Goal: Task Accomplishment & Management: Manage account settings

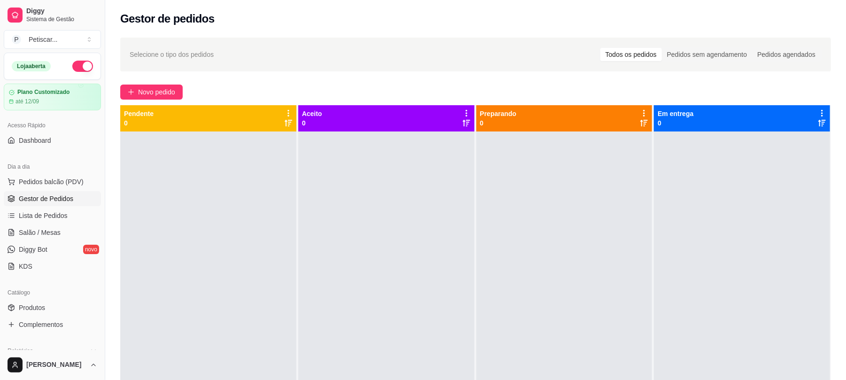
click at [161, 92] on span "Novo pedido" at bounding box center [156, 92] width 37 height 10
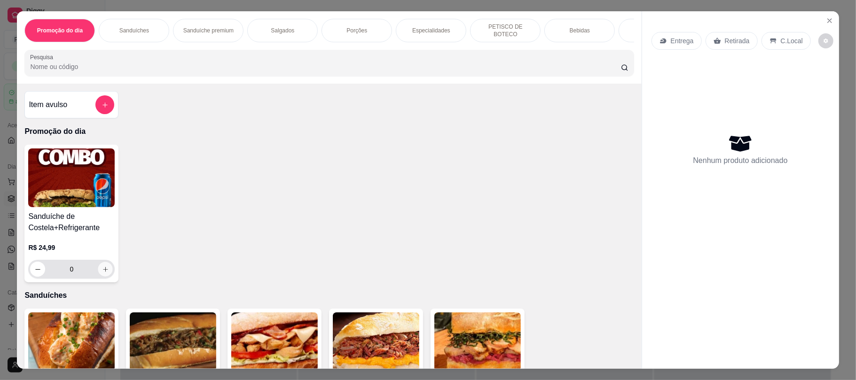
click at [103, 272] on icon "increase-product-quantity" at bounding box center [105, 269] width 5 height 5
type input "1"
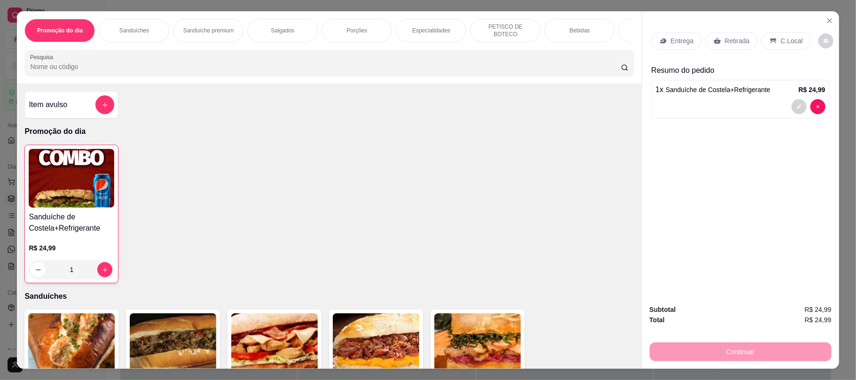
click at [726, 44] on p "Retirada" at bounding box center [737, 40] width 25 height 9
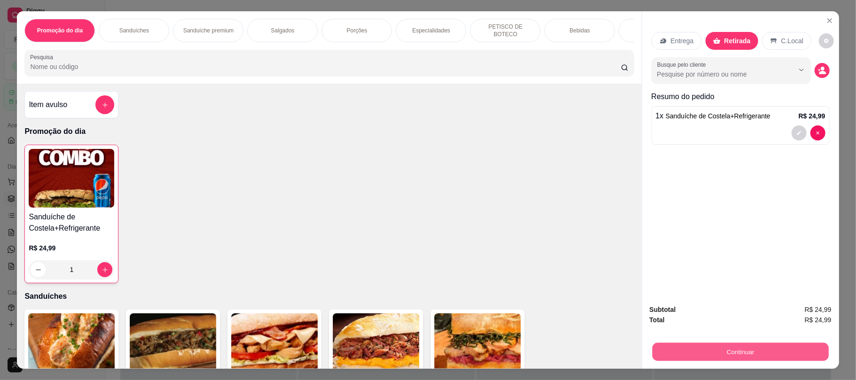
click at [740, 352] on button "Continuar" at bounding box center [740, 352] width 176 height 18
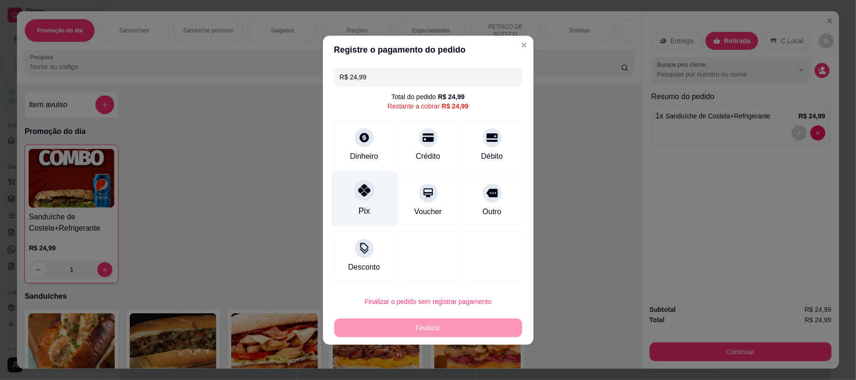
click at [373, 188] on div at bounding box center [364, 190] width 21 height 21
type input "R$ 0,00"
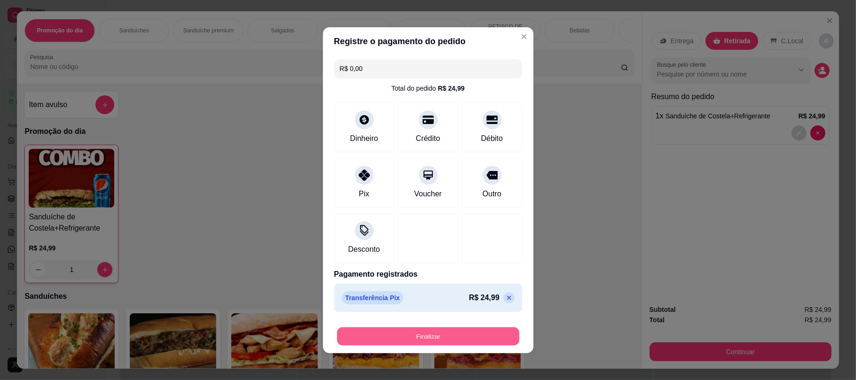
click at [442, 341] on button "Finalizar" at bounding box center [428, 336] width 182 height 18
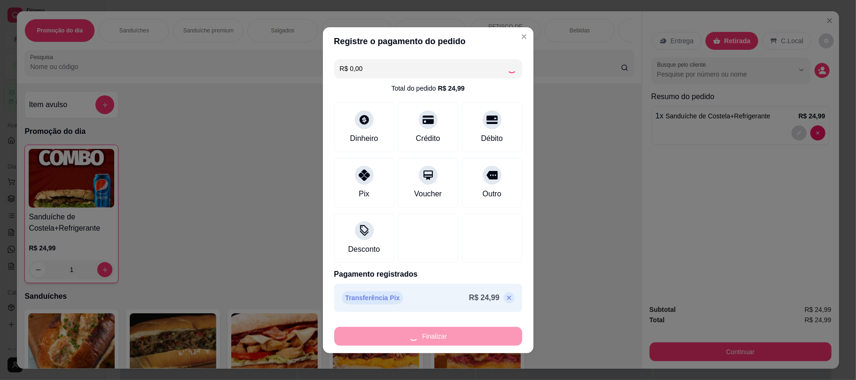
type input "0"
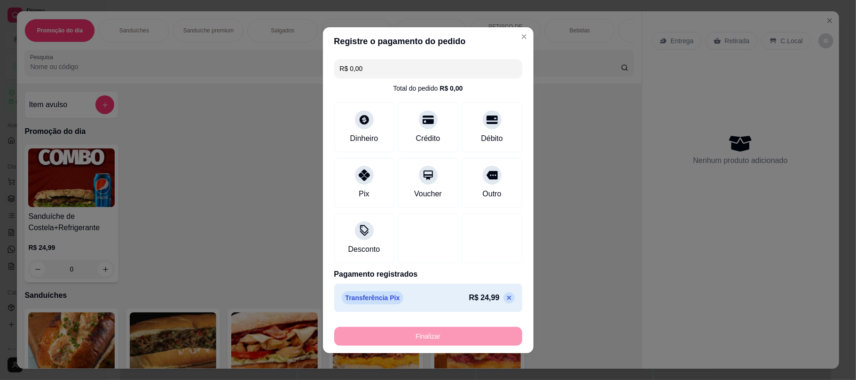
type input "-R$ 24,99"
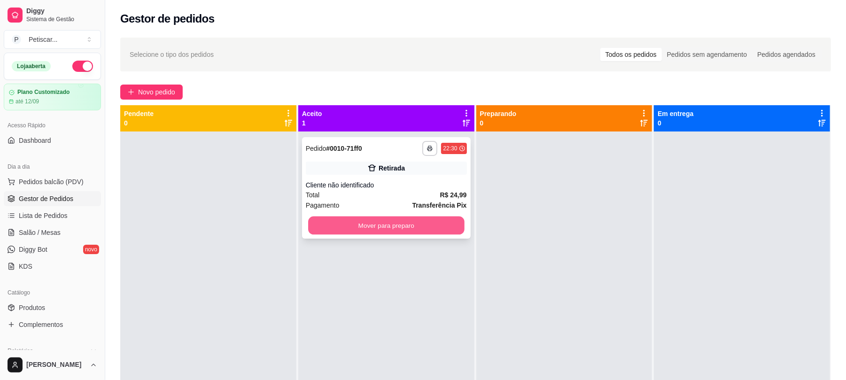
click at [425, 228] on button "Mover para preparo" at bounding box center [386, 226] width 156 height 18
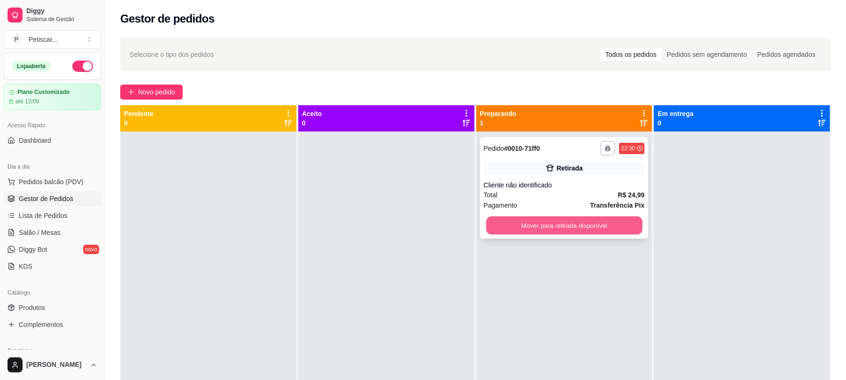
click at [630, 224] on button "Mover para retirada disponível" at bounding box center [564, 226] width 156 height 18
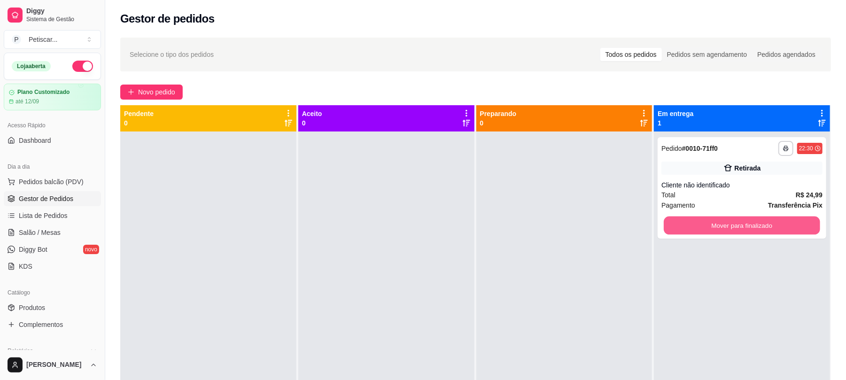
click at [675, 224] on button "Mover para finalizado" at bounding box center [742, 226] width 156 height 18
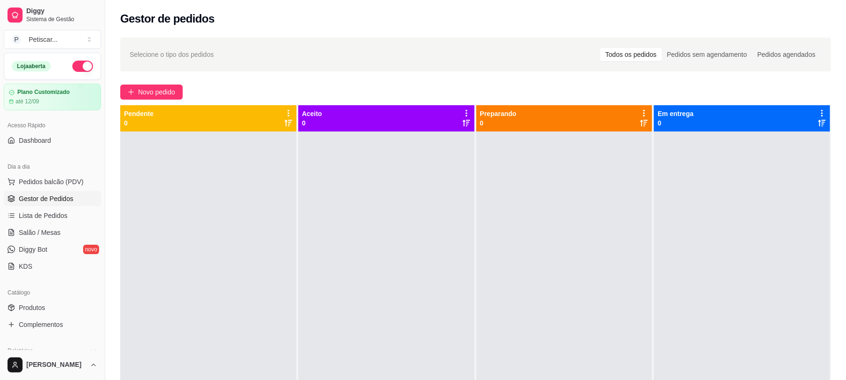
click at [72, 69] on button "button" at bounding box center [82, 66] width 21 height 11
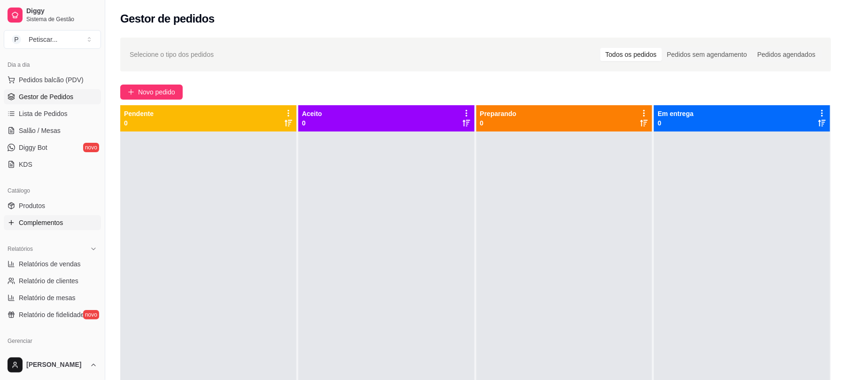
scroll to position [104, 0]
click at [61, 117] on link "Lista de Pedidos" at bounding box center [52, 111] width 97 height 15
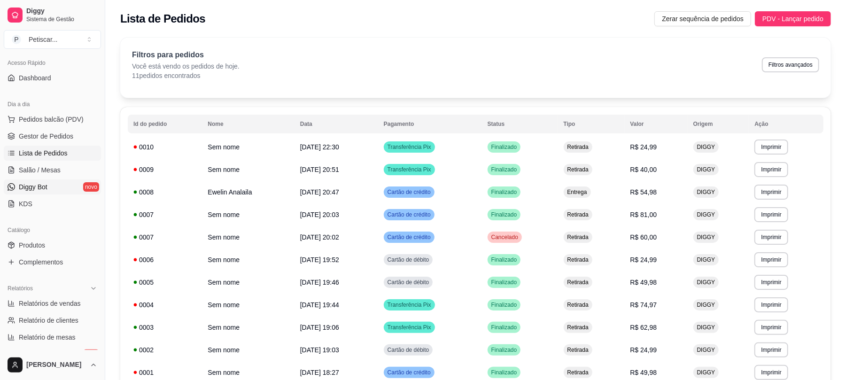
scroll to position [147, 0]
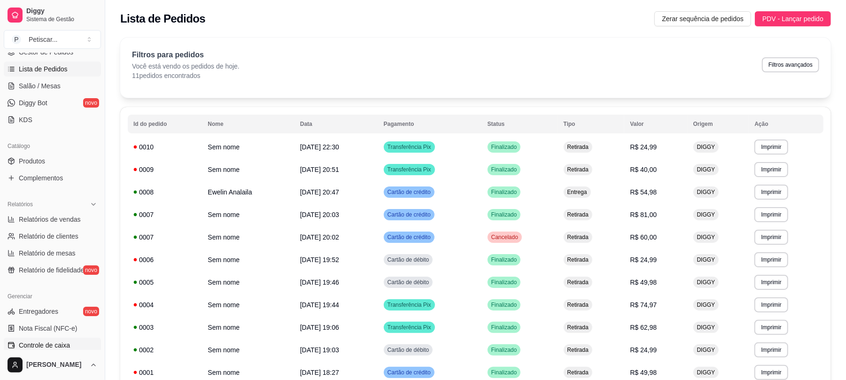
click at [53, 341] on span "Controle de caixa" at bounding box center [44, 345] width 51 height 9
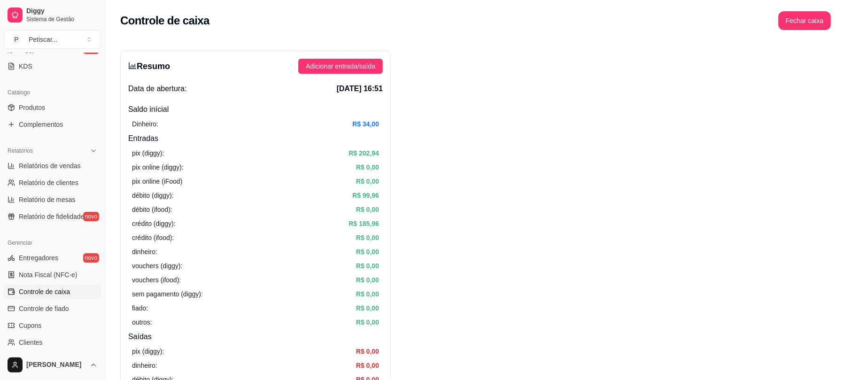
scroll to position [224, 0]
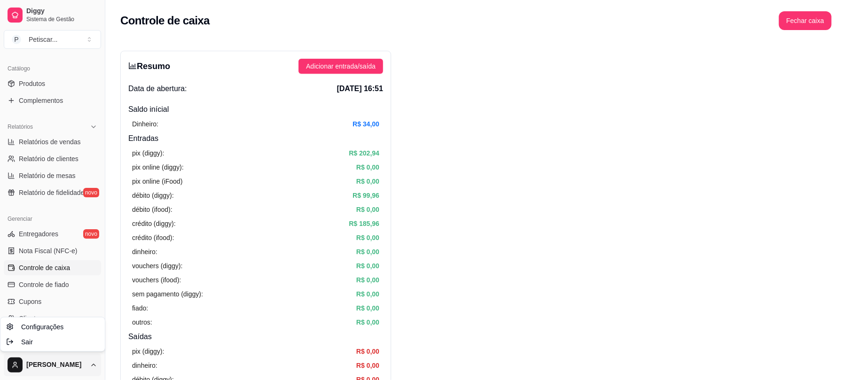
click at [96, 367] on html "Diggy Sistema de Gestão P Petiscar ... Loja fechada Plano Customizado até 12/09…" at bounding box center [428, 190] width 856 height 380
click at [495, 111] on html "Diggy Sistema de Gestão P Petiscar ... Loja fechada Plano Customizado até 12/09…" at bounding box center [428, 190] width 856 height 380
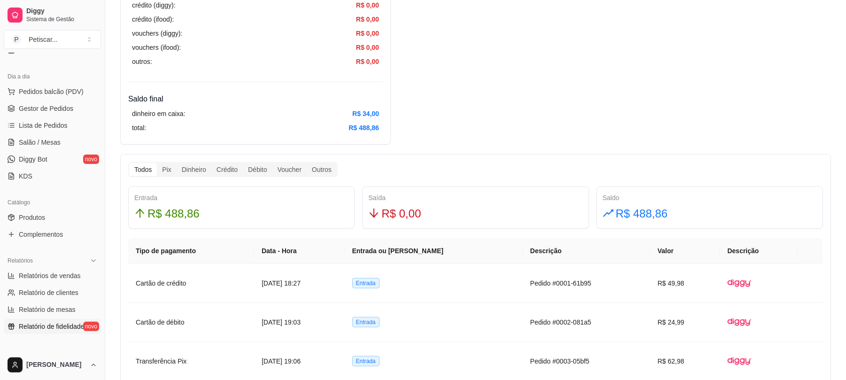
scroll to position [87, 0]
click at [58, 135] on link "Lista de Pedidos" at bounding box center [52, 128] width 97 height 15
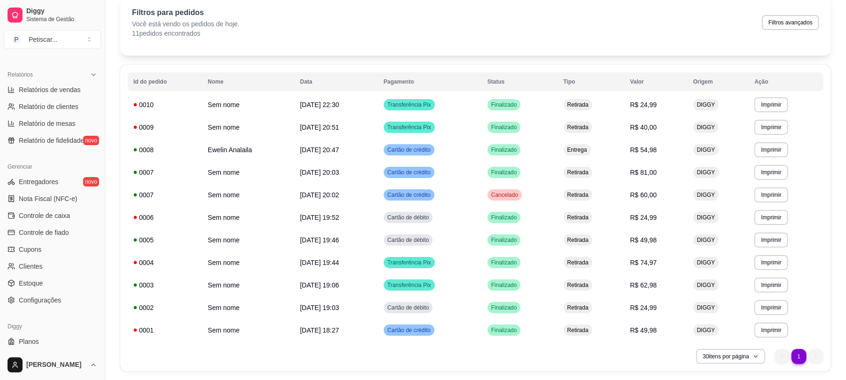
scroll to position [277, 0]
click at [69, 216] on span "Controle de caixa" at bounding box center [44, 214] width 51 height 9
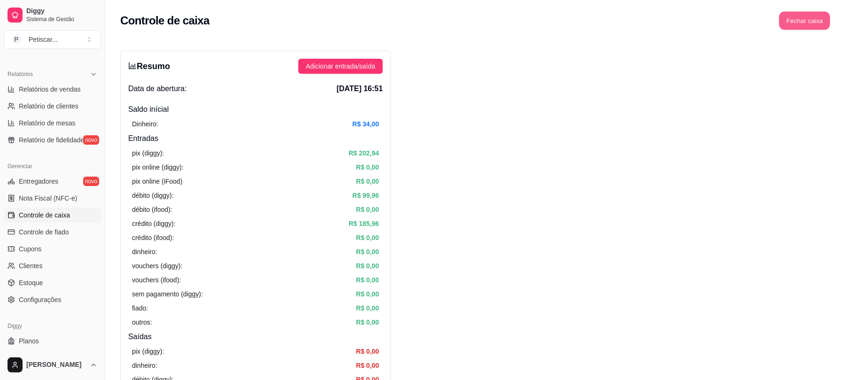
click at [807, 23] on button "Fechar caixa" at bounding box center [804, 21] width 51 height 18
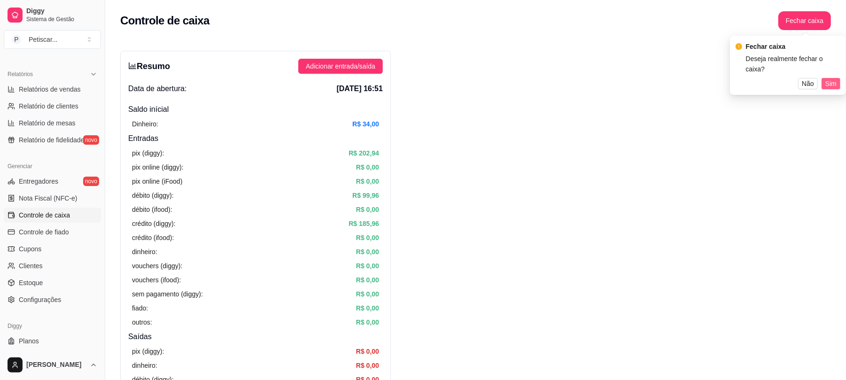
click at [829, 78] on span "Sim" at bounding box center [831, 83] width 11 height 10
